Goal: Transaction & Acquisition: Purchase product/service

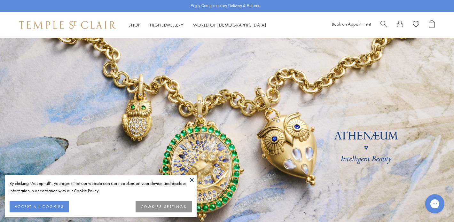
click at [191, 179] on button at bounding box center [192, 180] width 10 height 10
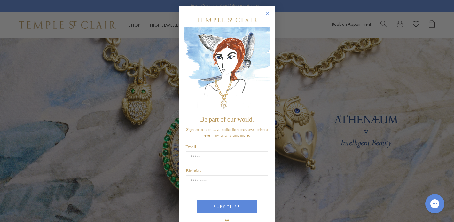
click at [268, 12] on circle "Close dialog" at bounding box center [268, 14] width 8 height 8
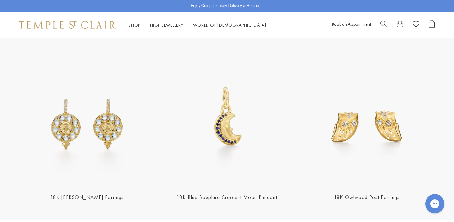
scroll to position [749, 0]
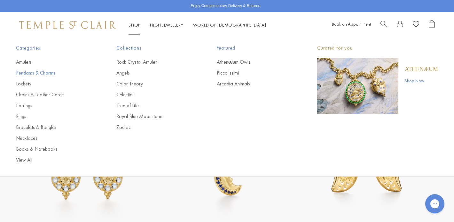
click at [39, 72] on link "Pendants & Charms" at bounding box center [53, 72] width 75 height 7
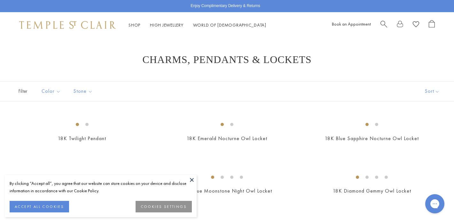
click at [192, 180] on button at bounding box center [192, 180] width 10 height 10
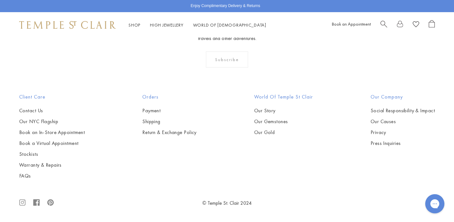
scroll to position [3843, 0]
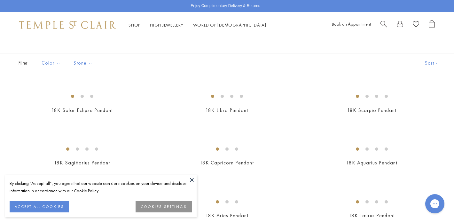
scroll to position [29, 0]
click at [191, 180] on button at bounding box center [192, 180] width 10 height 10
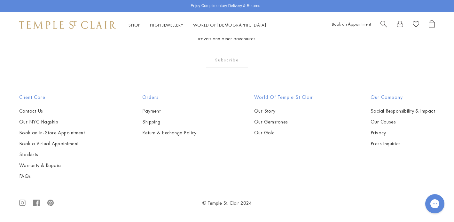
scroll to position [3379, 0]
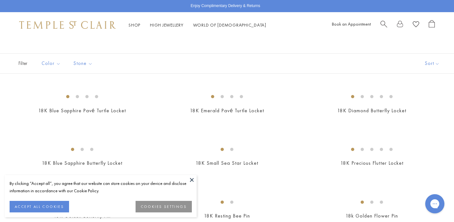
scroll to position [29, 0]
click at [191, 180] on button at bounding box center [192, 180] width 10 height 10
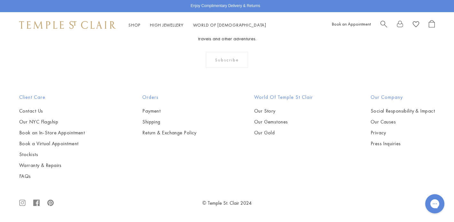
scroll to position [564, 0]
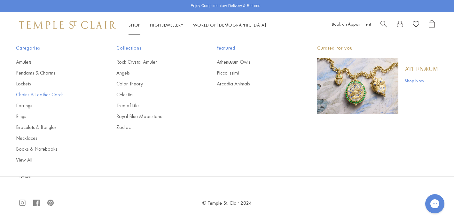
click at [56, 96] on link "Chains & Leather Cords" at bounding box center [53, 94] width 75 height 7
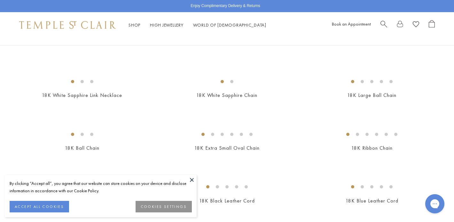
scroll to position [202, 0]
click at [191, 180] on button at bounding box center [192, 180] width 10 height 10
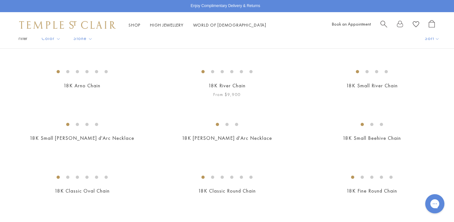
scroll to position [57, 0]
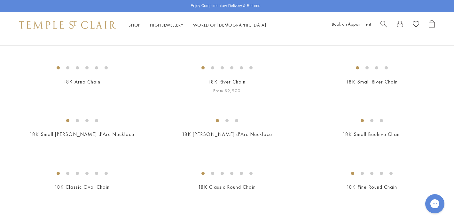
click at [0, 0] on img at bounding box center [0, 0] width 0 height 0
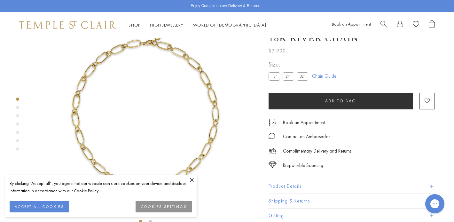
click at [193, 178] on button at bounding box center [192, 180] width 10 height 10
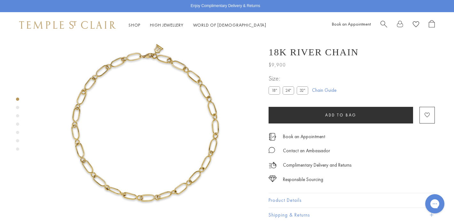
scroll to position [21, 0]
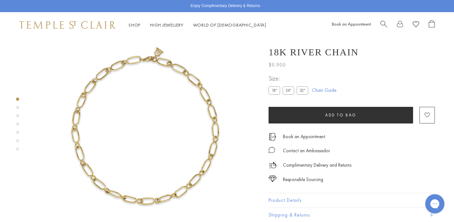
click at [288, 91] on label "24"" at bounding box center [288, 90] width 12 height 8
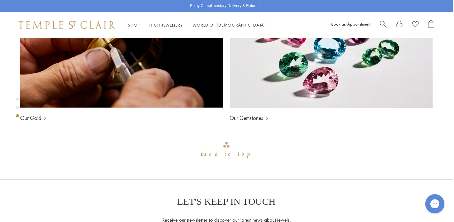
scroll to position [489, 1]
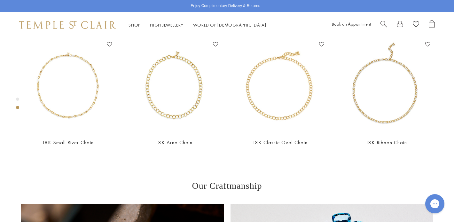
scroll to position [269, 0]
